Goal: Check status: Check status

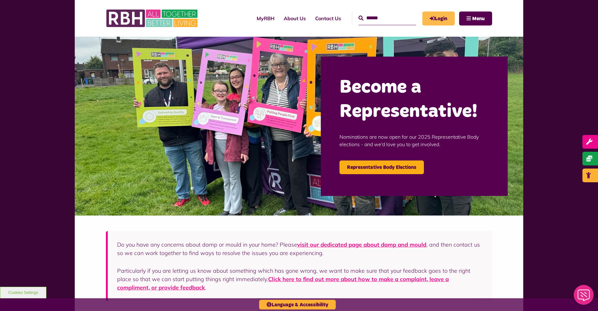
click at [443, 19] on link "Login" at bounding box center [438, 19] width 32 height 14
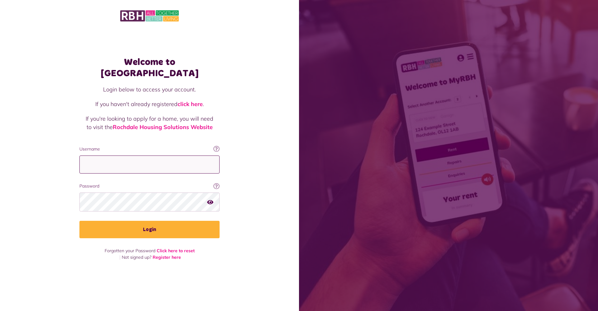
type input "**********"
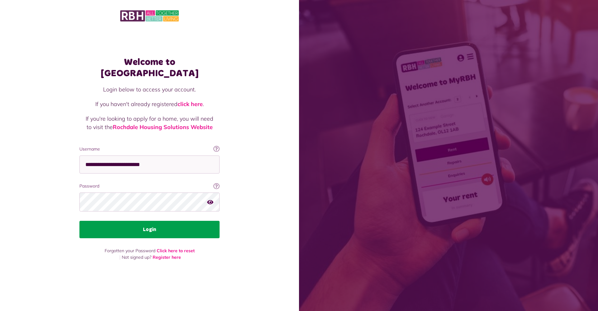
click at [170, 224] on button "Login" at bounding box center [149, 229] width 140 height 17
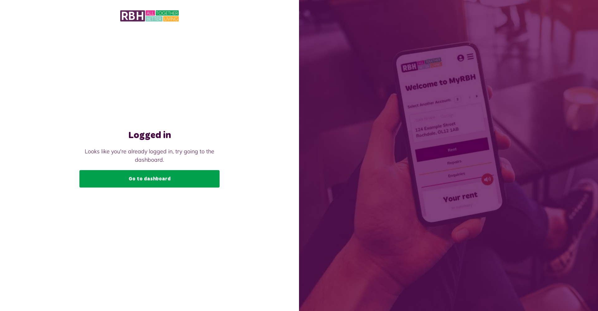
click at [171, 177] on link "Go to dashboard" at bounding box center [149, 178] width 140 height 17
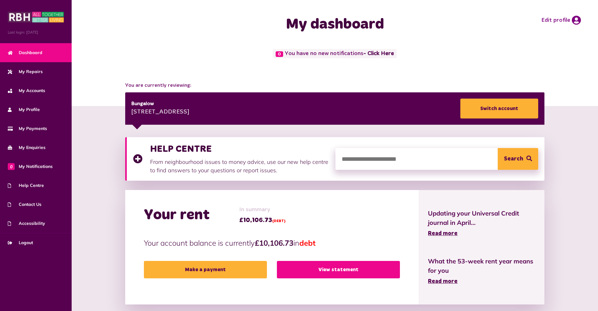
click at [313, 272] on link "View statement" at bounding box center [338, 269] width 123 height 17
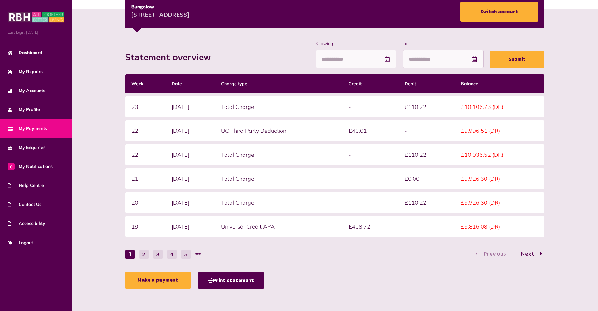
scroll to position [96, 0]
click at [142, 254] on button "2" at bounding box center [143, 254] width 9 height 9
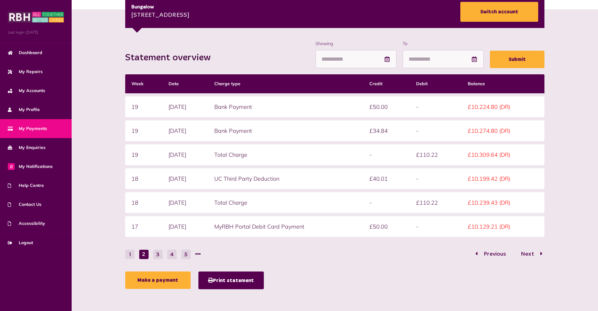
scroll to position [96, 0]
click at [157, 255] on button "3" at bounding box center [157, 254] width 9 height 9
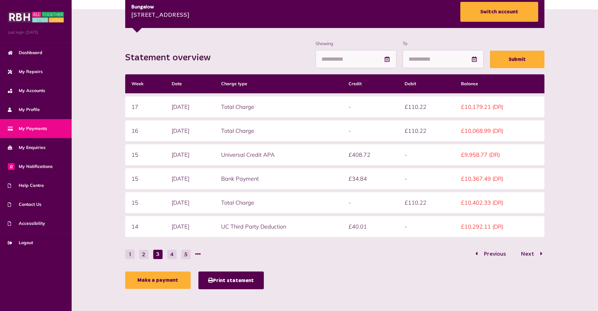
scroll to position [96, 0]
click at [143, 254] on button "2" at bounding box center [143, 254] width 9 height 9
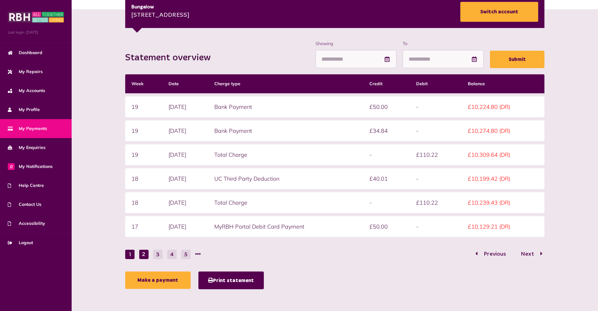
click at [130, 255] on button "1" at bounding box center [129, 254] width 9 height 9
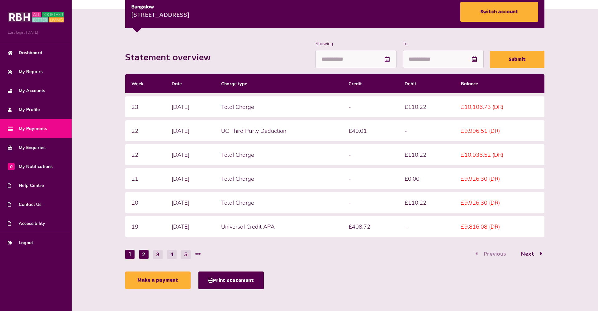
click at [143, 256] on button "2" at bounding box center [143, 254] width 9 height 9
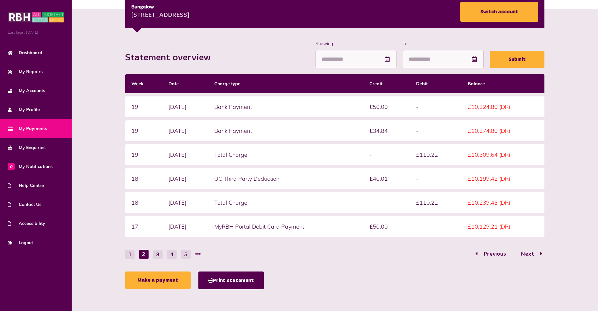
scroll to position [96, 0]
click at [134, 256] on button "1" at bounding box center [129, 254] width 9 height 9
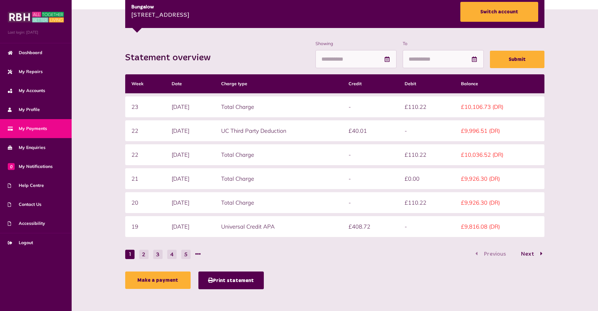
scroll to position [96, 0]
click at [153, 252] on button "3" at bounding box center [157, 254] width 9 height 9
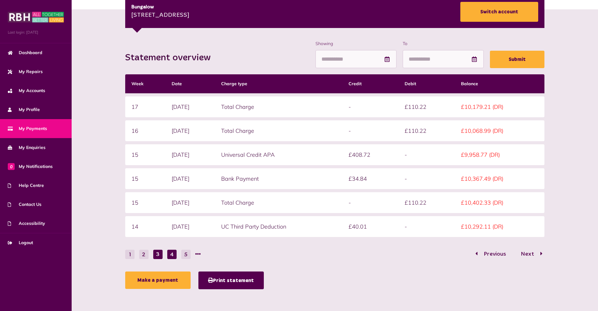
scroll to position [96, 0]
click at [175, 253] on button "4" at bounding box center [171, 254] width 9 height 9
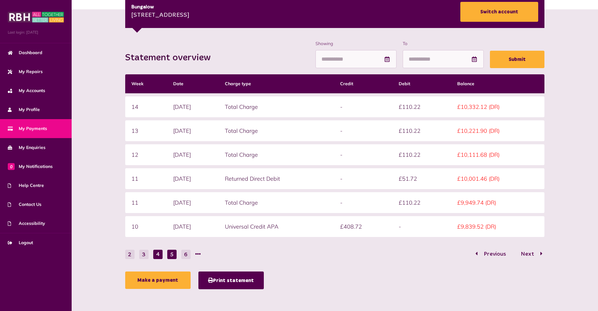
click at [172, 252] on button "5" at bounding box center [171, 254] width 9 height 9
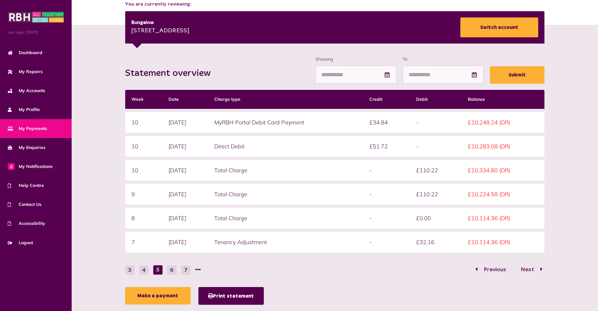
scroll to position [75, 0]
